Goal: Task Accomplishment & Management: Use online tool/utility

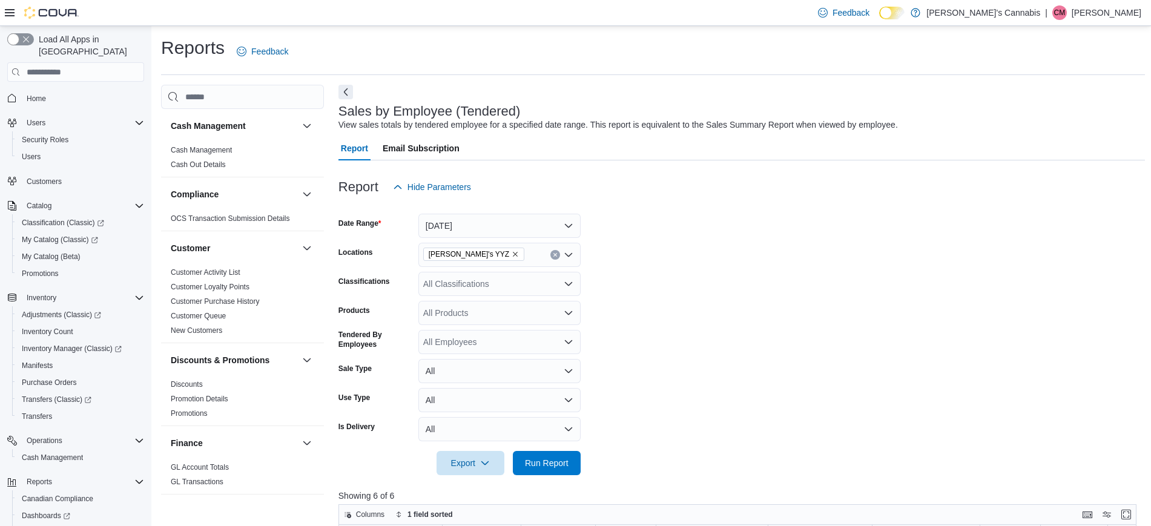
scroll to position [226, 0]
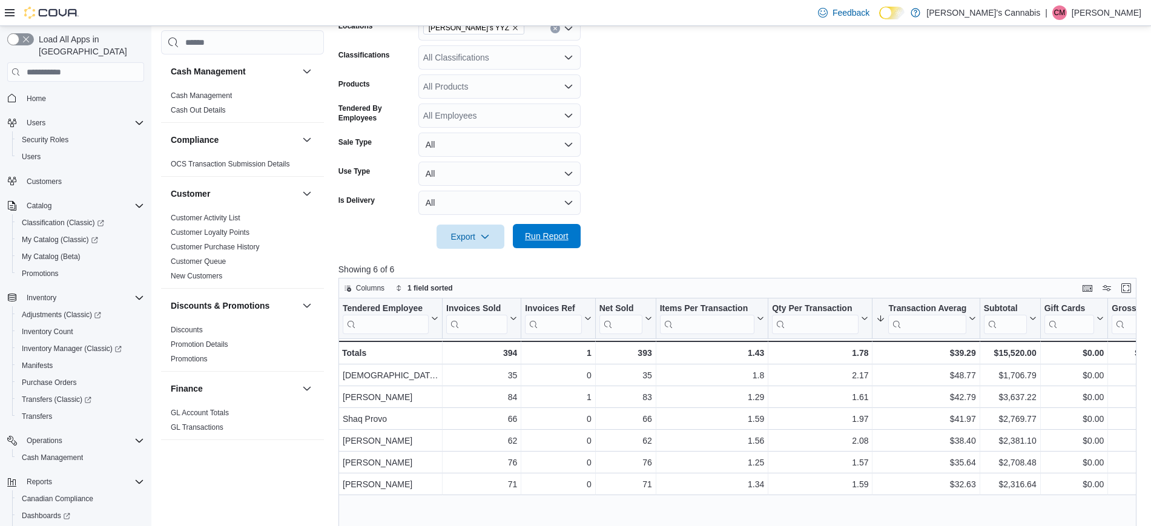
click at [538, 236] on span "Run Report" at bounding box center [547, 236] width 44 height 12
click at [563, 241] on span "Run Report" at bounding box center [547, 236] width 44 height 12
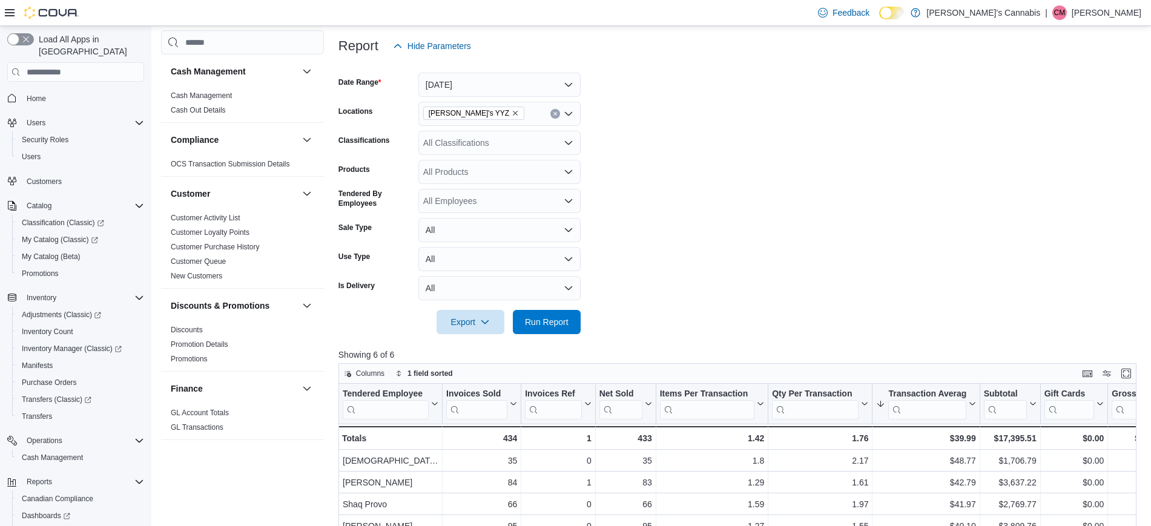
scroll to position [134, 0]
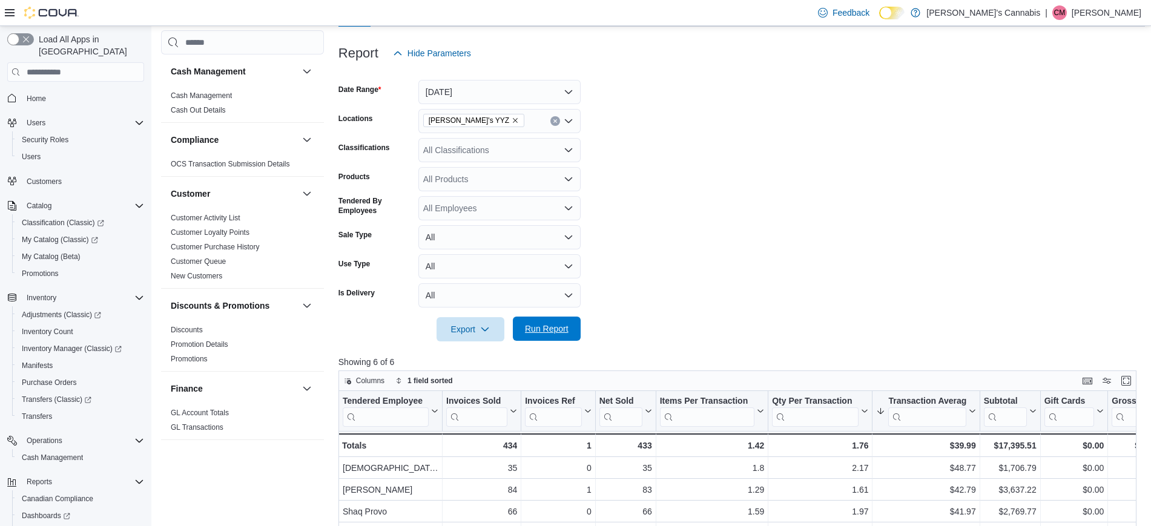
click at [578, 330] on button "Run Report" at bounding box center [547, 329] width 68 height 24
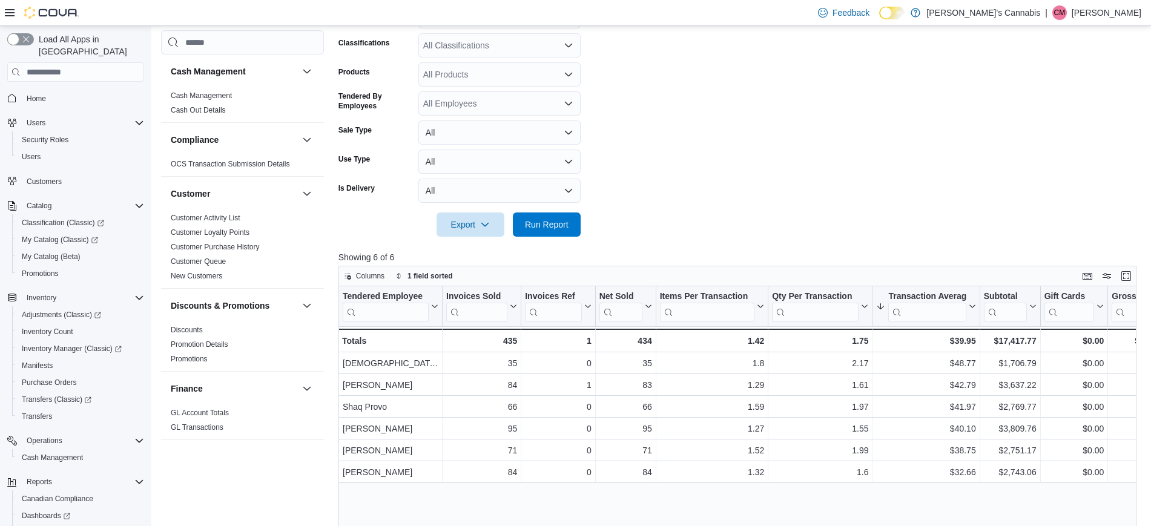
scroll to position [237, 0]
click at [558, 232] on span "Run Report" at bounding box center [546, 226] width 53 height 24
click at [730, 213] on div at bounding box center [742, 210] width 807 height 10
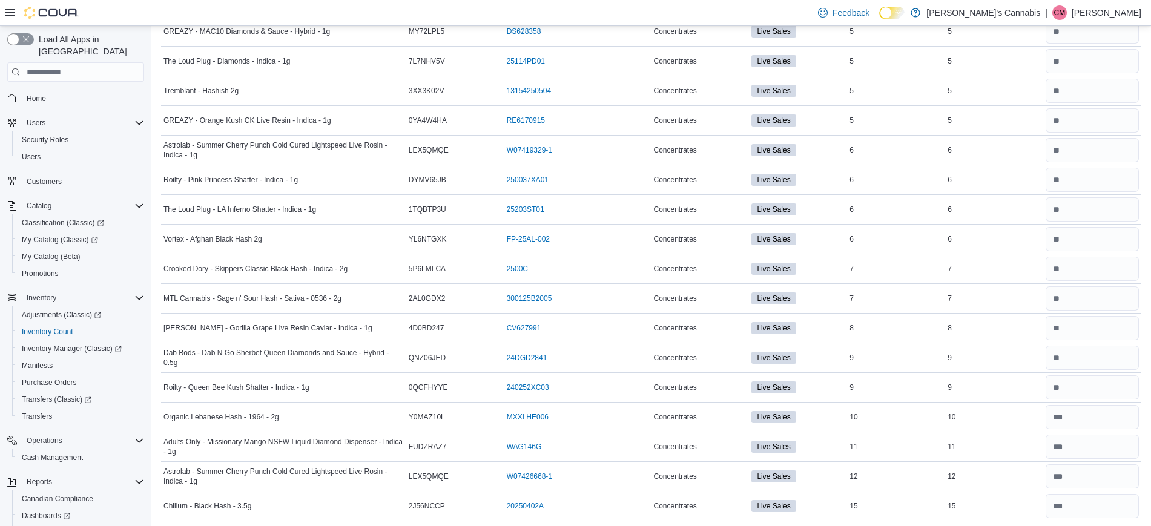
scroll to position [557, 0]
